Goal: Complete application form

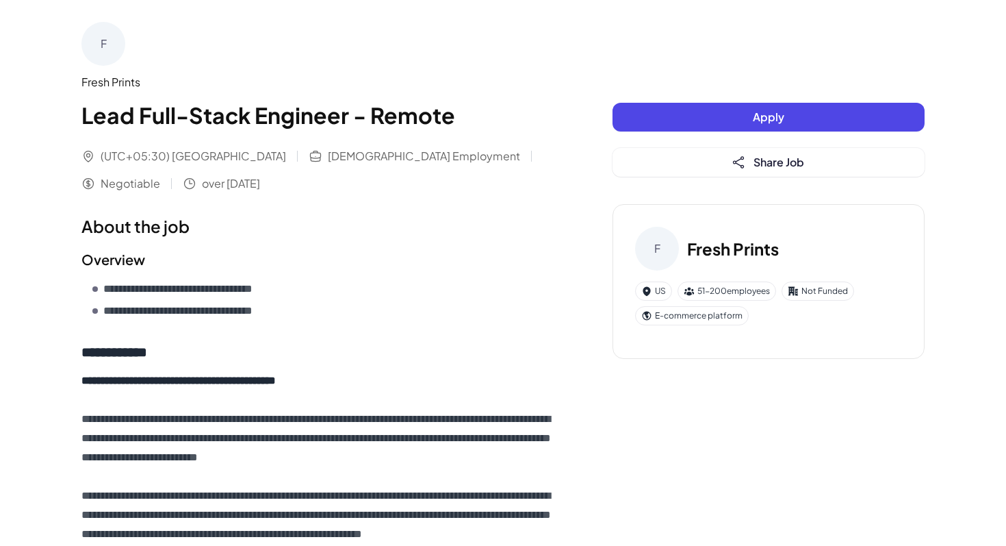
click at [756, 110] on span "Apply" at bounding box center [768, 117] width 31 height 14
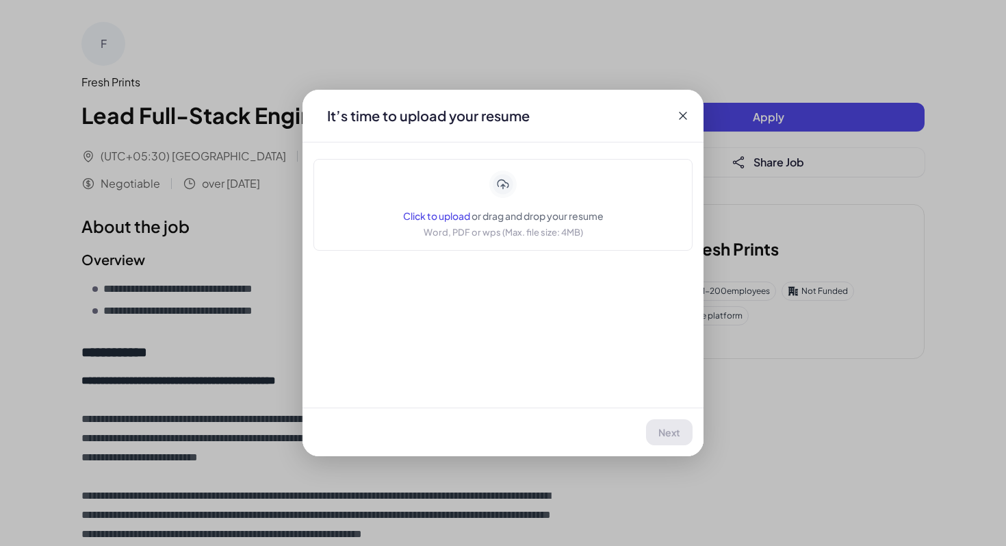
click at [480, 207] on div "Click to upload or drag and drop your resume Word, PDF or wps (Max. file size: …" at bounding box center [503, 204] width 201 height 68
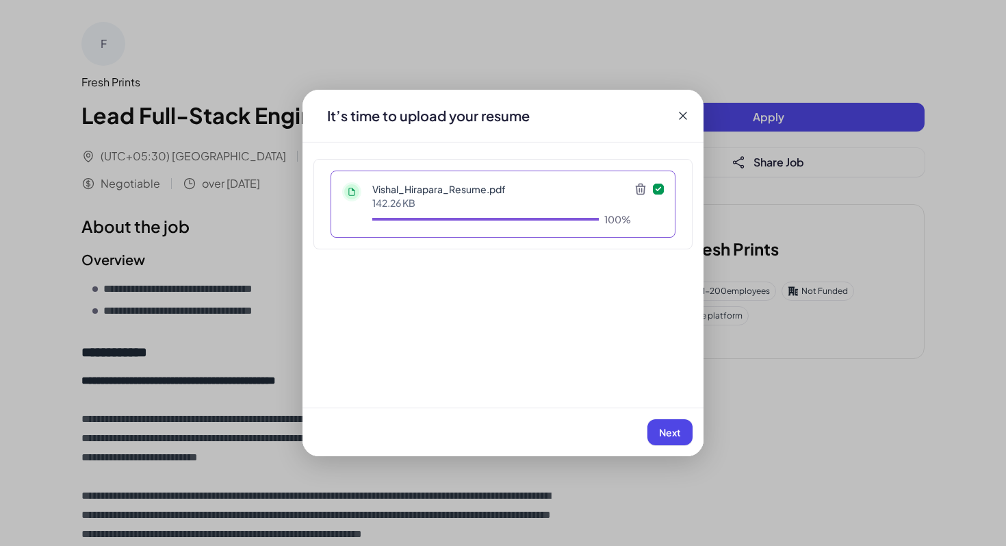
click at [672, 431] on span "Next" at bounding box center [670, 432] width 22 height 12
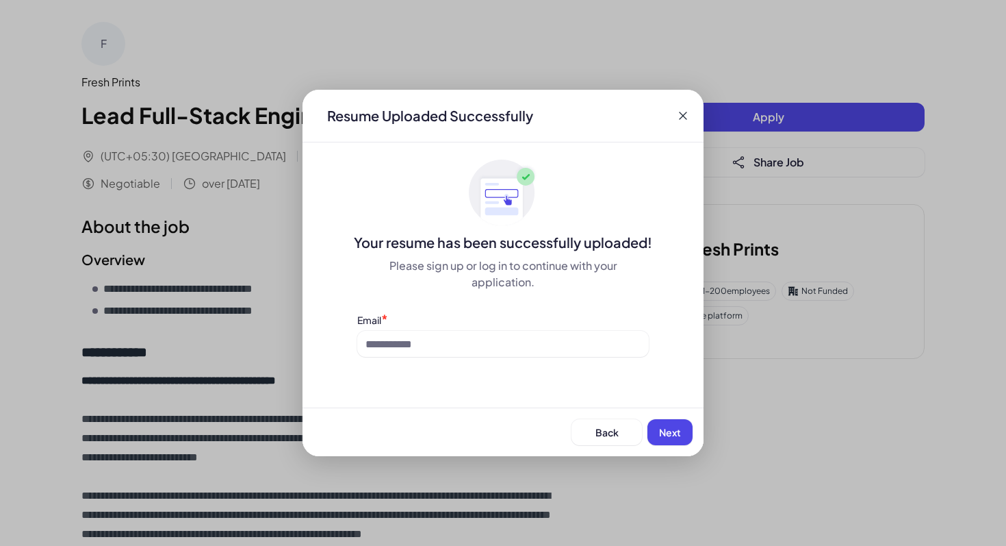
click at [575, 357] on div "Resume Uploaded Successfully Your resume has been successfully uploaded! Please…" at bounding box center [503, 273] width 401 height 366
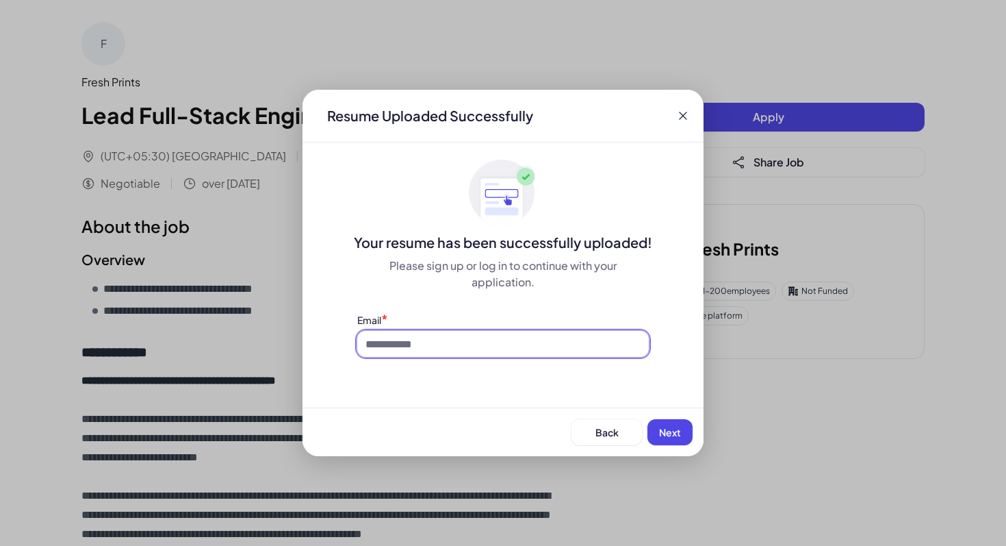
click at [548, 331] on input at bounding box center [503, 344] width 292 height 26
type input "**********"
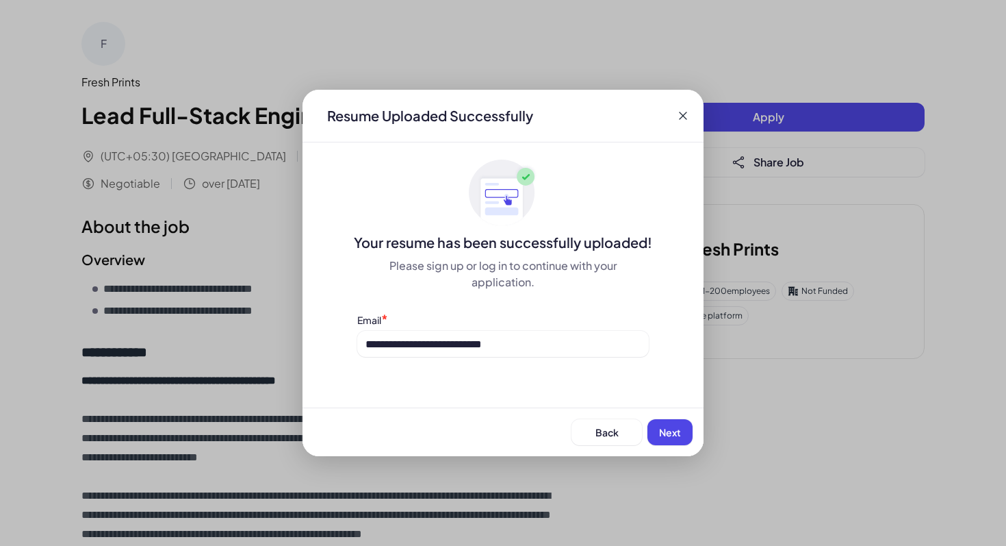
click at [664, 429] on span "Next" at bounding box center [670, 432] width 22 height 12
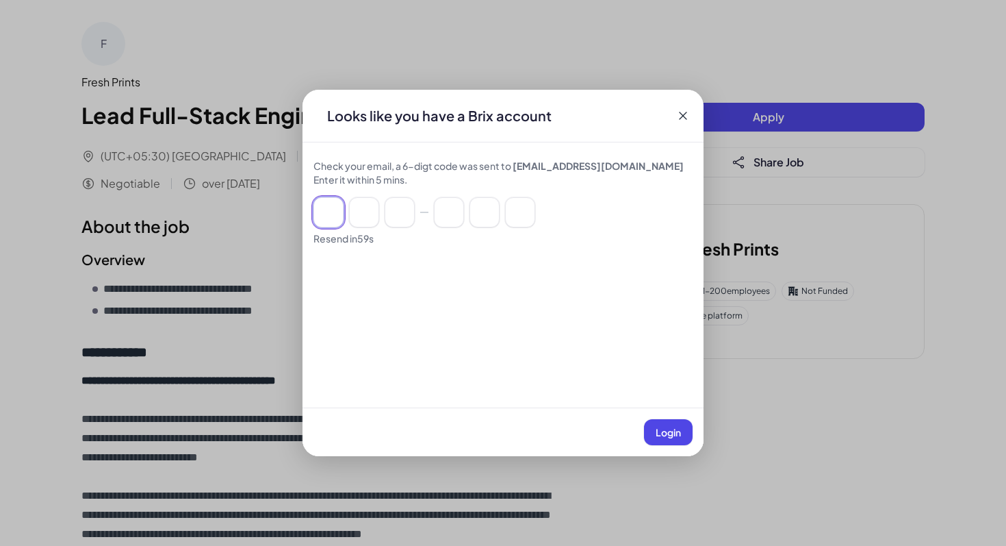
click at [329, 215] on input at bounding box center [329, 212] width 30 height 30
paste input "******"
type input "*"
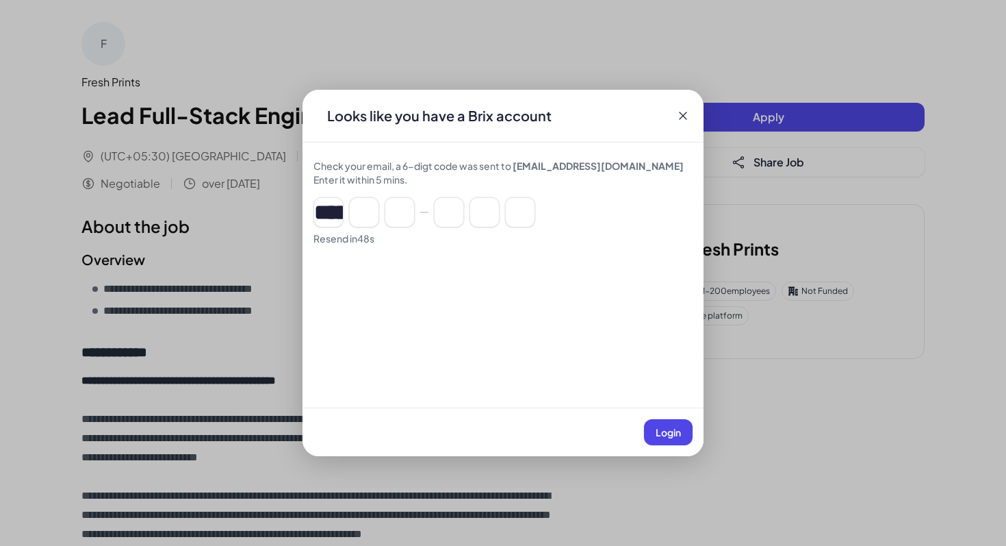
type input "*"
click at [676, 441] on button "Login" at bounding box center [668, 432] width 49 height 26
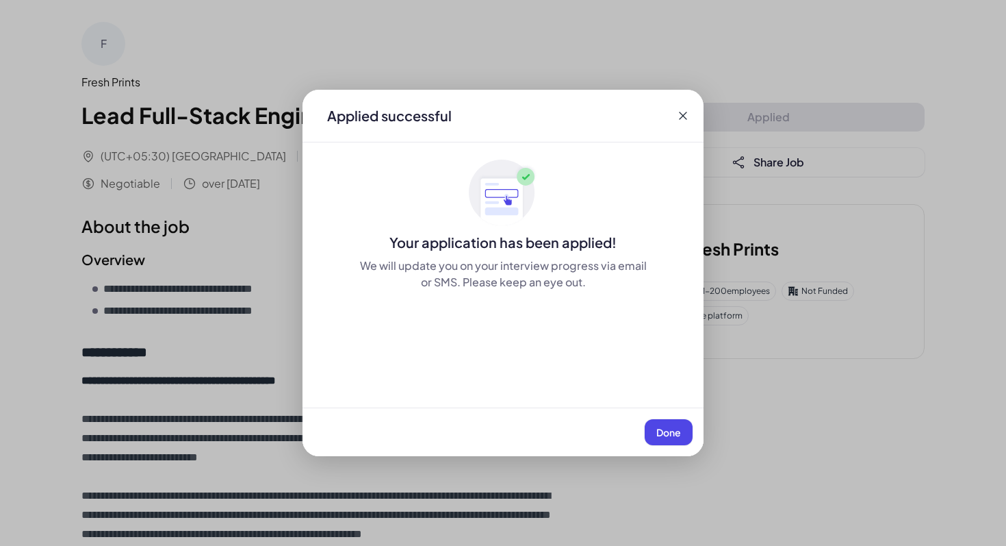
click at [672, 436] on span "Done" at bounding box center [669, 432] width 25 height 12
